Goal: Navigation & Orientation: Find specific page/section

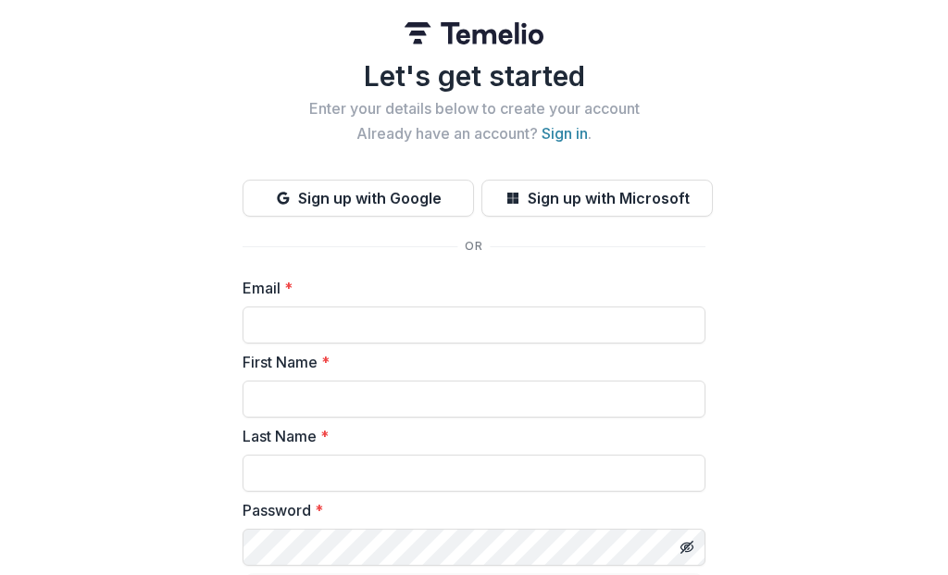
click at [427, 200] on button "Sign up with Google" at bounding box center [359, 198] width 232 height 37
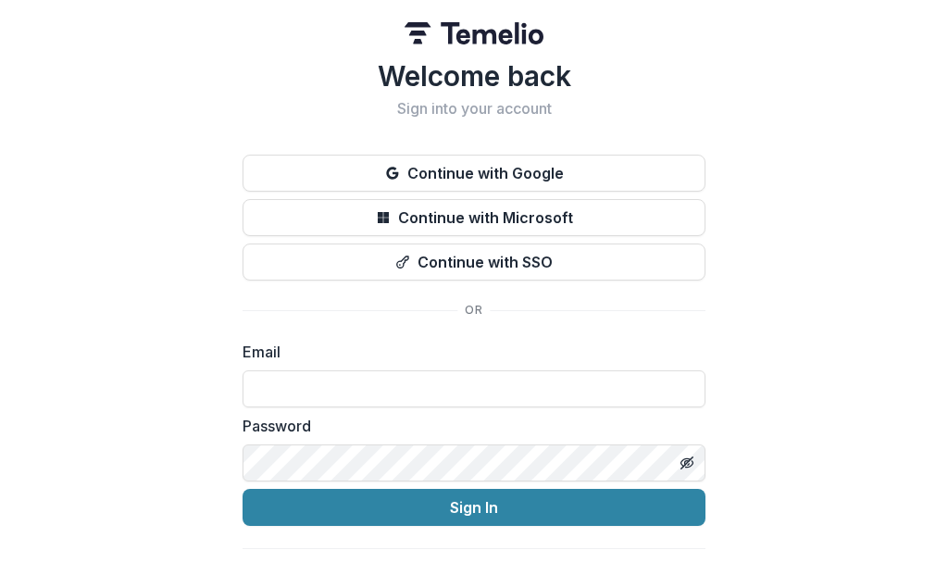
click at [552, 386] on input at bounding box center [474, 388] width 463 height 37
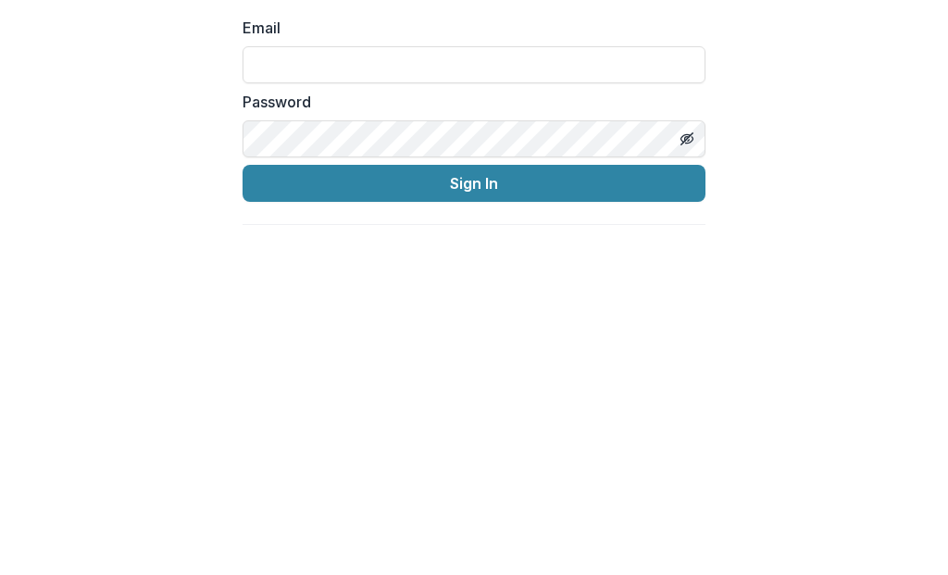
type input "**********"
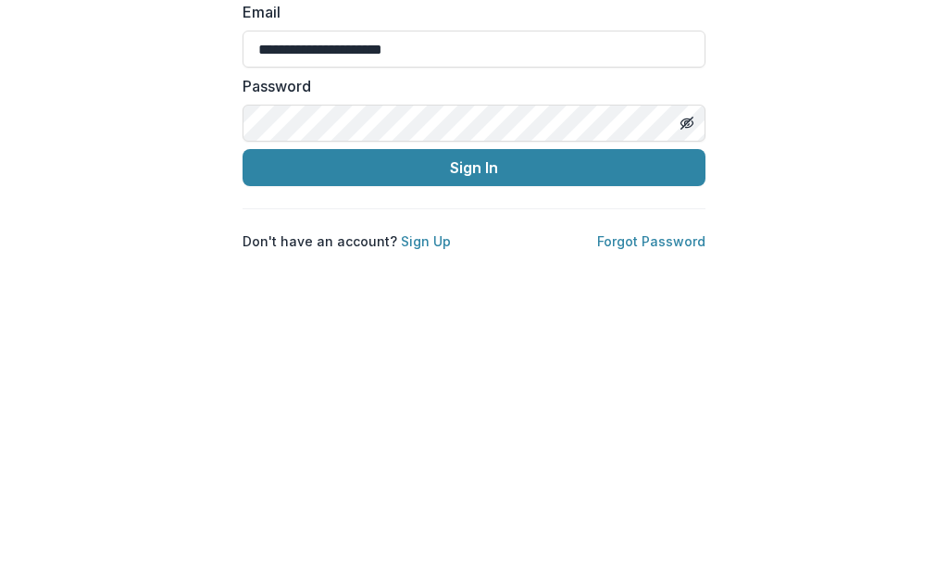
scroll to position [31, 0]
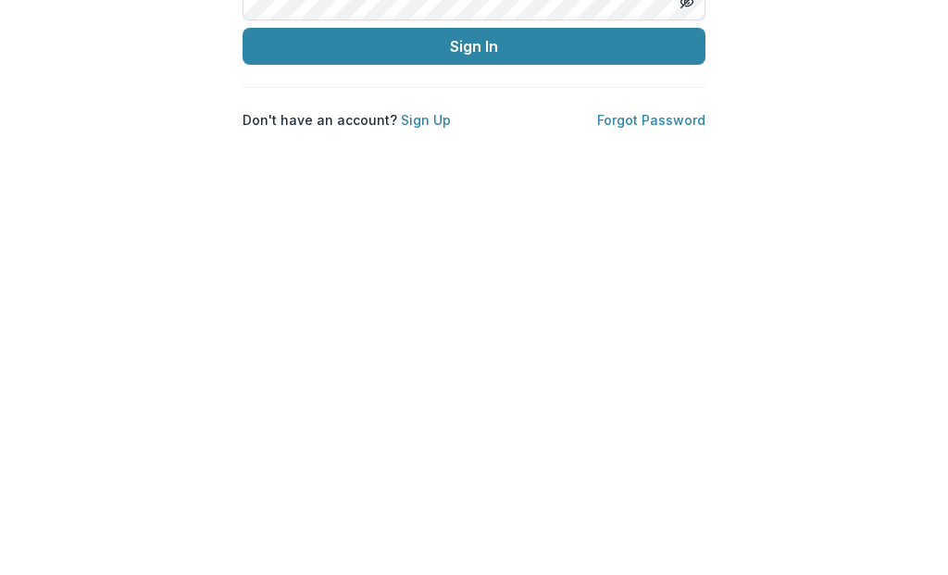
click at [576, 473] on button "Sign In" at bounding box center [474, 491] width 463 height 37
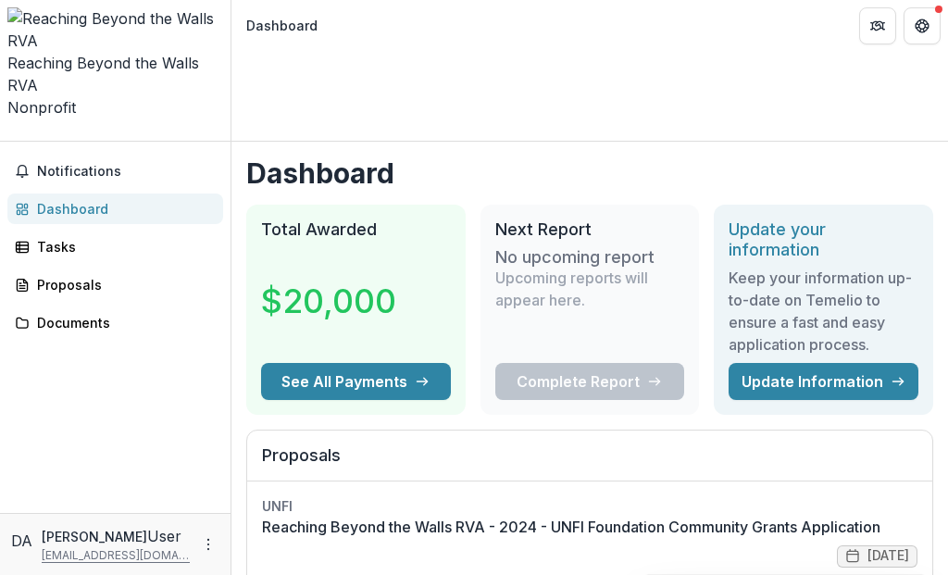
click at [399, 363] on button "See All Payments" at bounding box center [356, 381] width 190 height 37
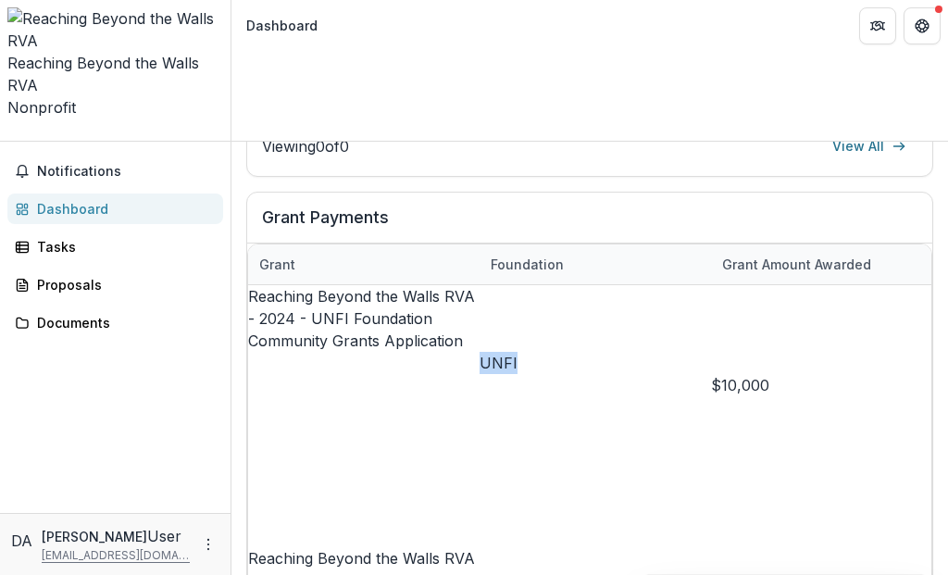
click at [177, 164] on span "Notifications" at bounding box center [126, 172] width 179 height 16
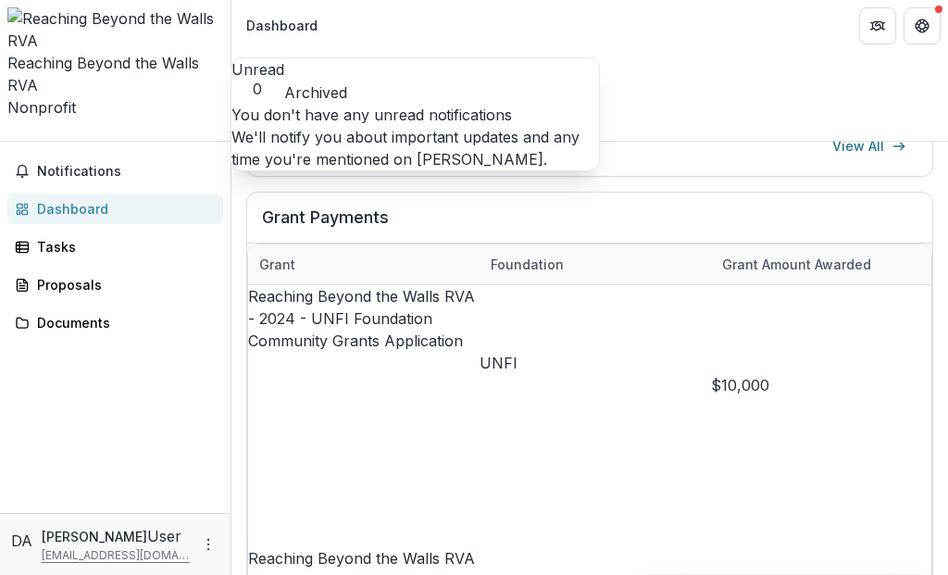
click at [109, 237] on div "Tasks" at bounding box center [122, 246] width 171 height 19
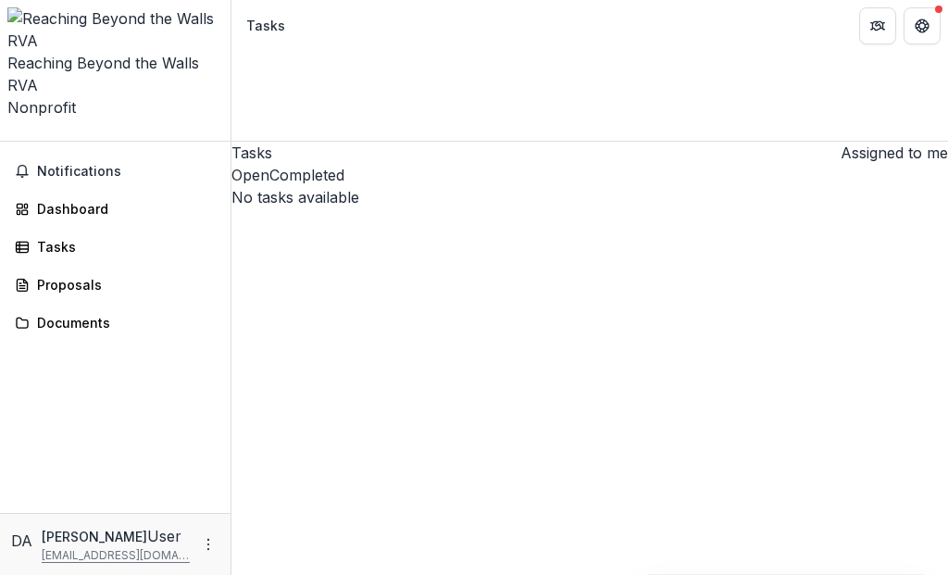
click at [121, 275] on div "Proposals" at bounding box center [122, 284] width 171 height 19
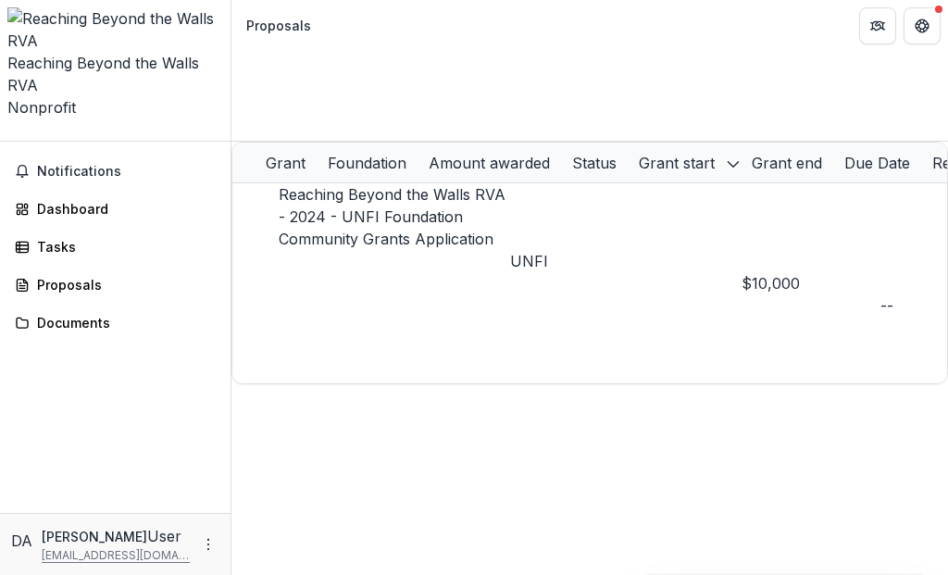
click at [125, 313] on div "Documents" at bounding box center [122, 322] width 171 height 19
